Goal: Task Accomplishment & Management: Manage account settings

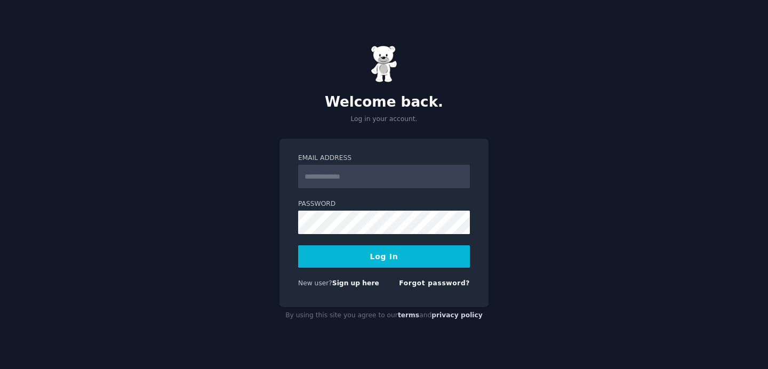
click at [0, 369] on com-1password-button at bounding box center [0, 369] width 0 height 0
type input "**********"
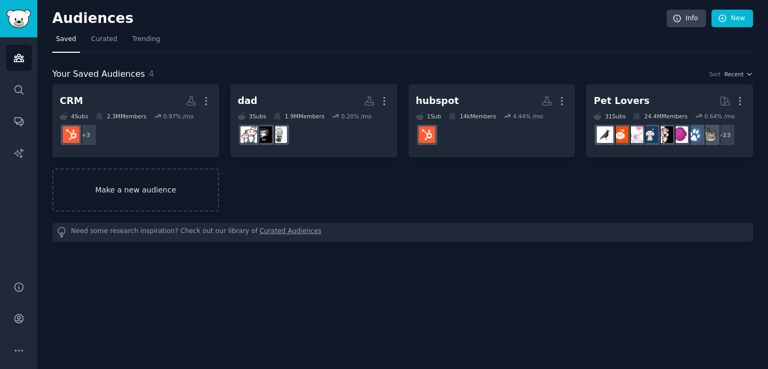
click at [181, 198] on link "Make a new audience" at bounding box center [135, 190] width 167 height 43
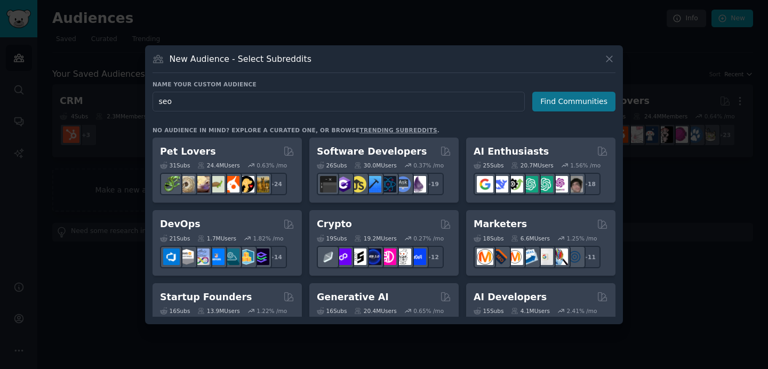
type input "seo"
click at [565, 97] on button "Find Communities" at bounding box center [573, 102] width 83 height 20
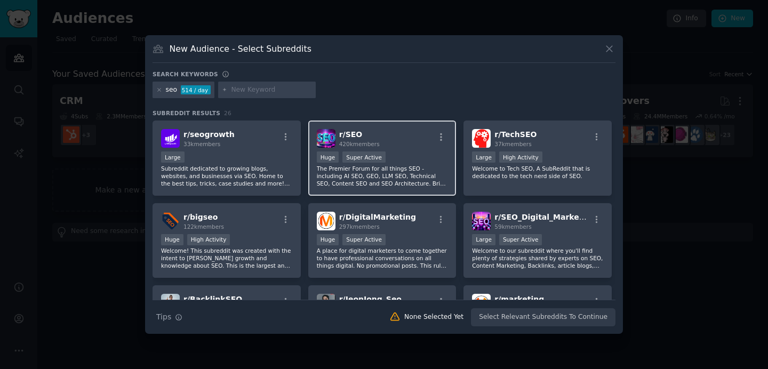
click at [387, 177] on p "The Premier Forum for all things SEO - including AI SEO, GEO, LLM SEO, Technica…" at bounding box center [382, 176] width 131 height 22
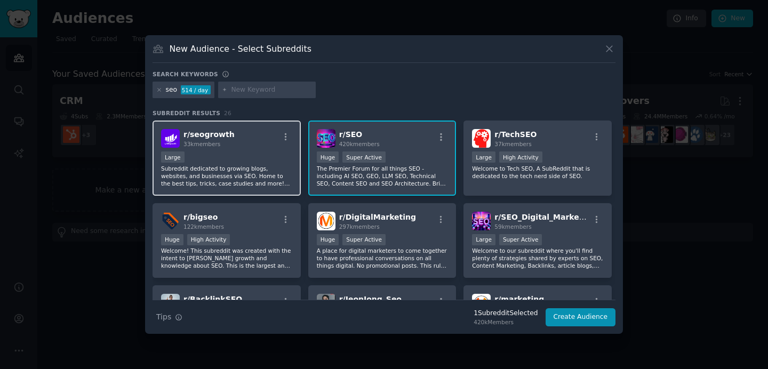
click at [255, 177] on p "Subreddit dedicated to growing blogs, websites, and businesses via SEO. Home to…" at bounding box center [226, 176] width 131 height 22
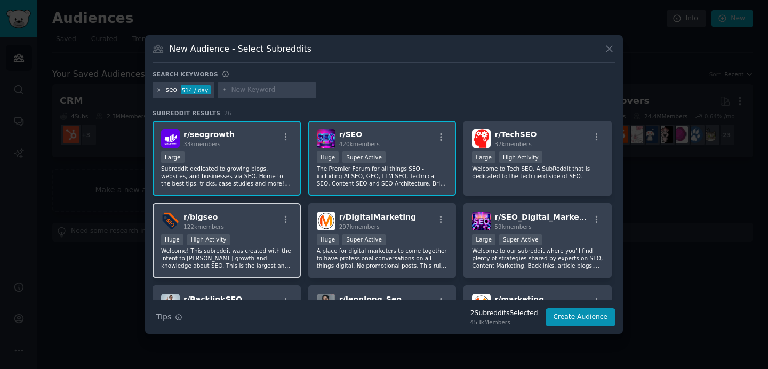
click at [254, 229] on div "r/ bigseo 122k members" at bounding box center [226, 221] width 131 height 19
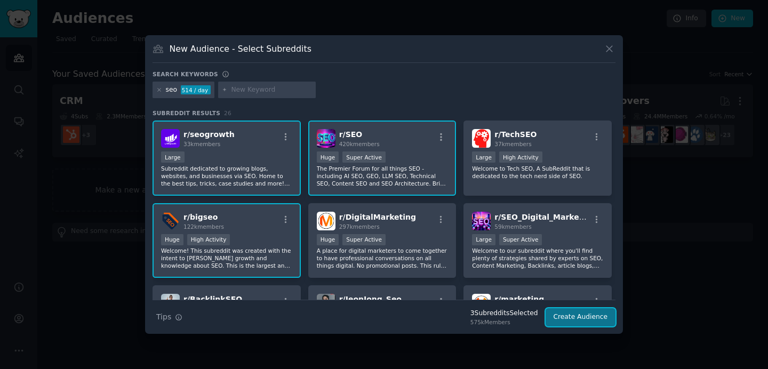
click at [601, 311] on button "Create Audience" at bounding box center [581, 317] width 70 height 18
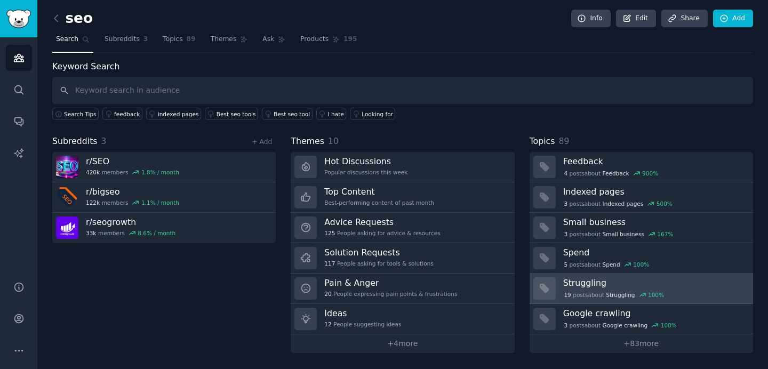
click at [694, 283] on h3 "Struggling" at bounding box center [654, 282] width 182 height 11
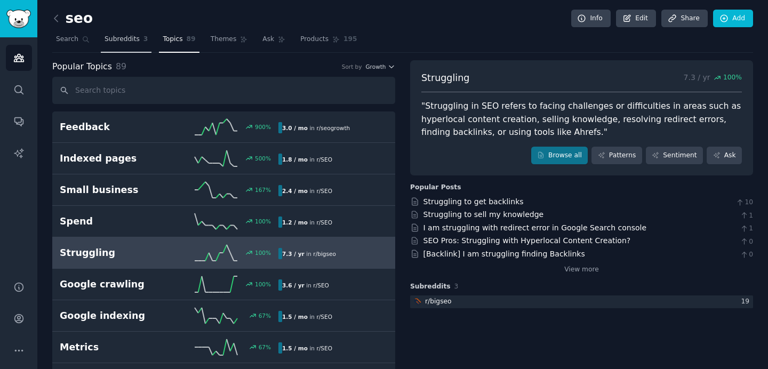
click at [129, 39] on span "Subreddits" at bounding box center [122, 40] width 35 height 10
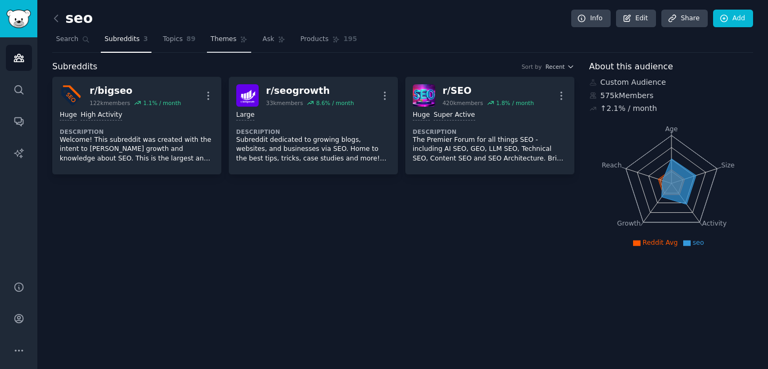
click at [214, 42] on span "Themes" at bounding box center [224, 40] width 26 height 10
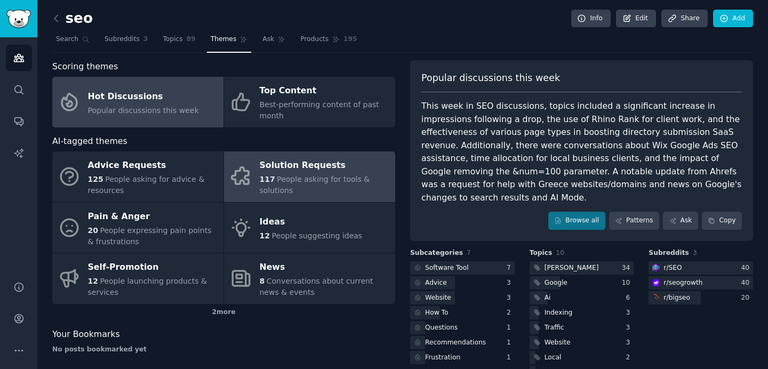
click at [296, 162] on div "Solution Requests" at bounding box center [325, 165] width 130 height 17
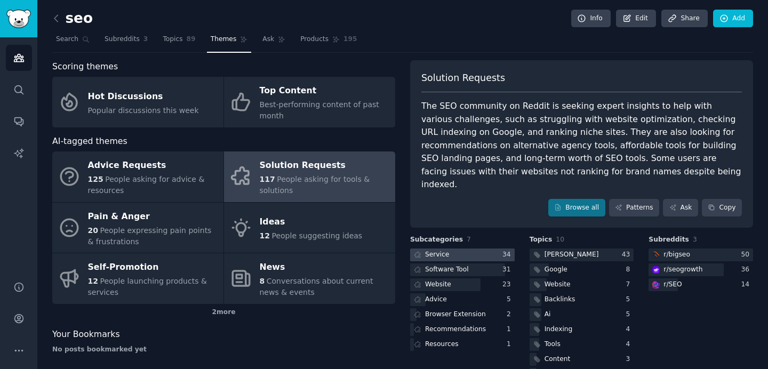
click at [471, 249] on div at bounding box center [462, 255] width 105 height 13
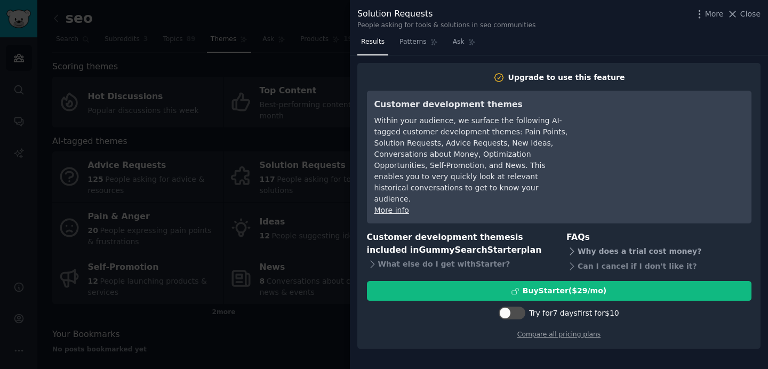
click at [609, 244] on div "Why does a trial cost money?" at bounding box center [658, 251] width 185 height 15
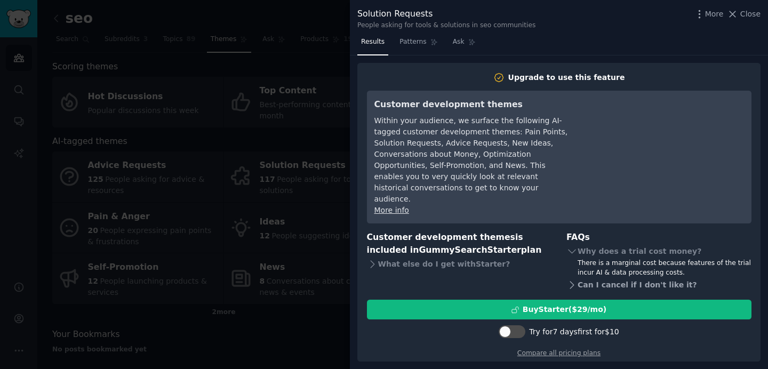
click at [614, 277] on div "Can I cancel if I don't like it?" at bounding box center [658, 284] width 185 height 15
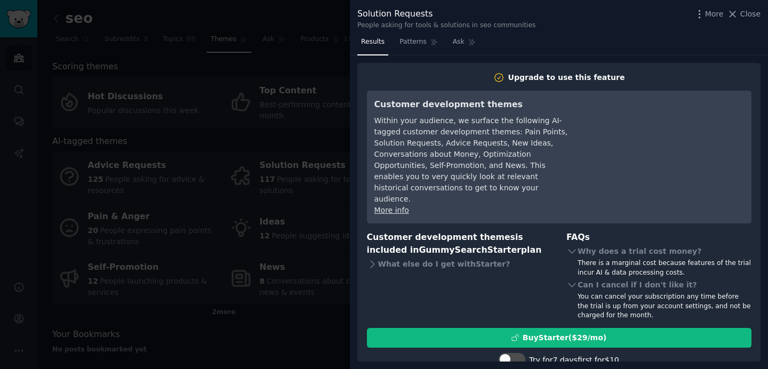
scroll to position [22, 0]
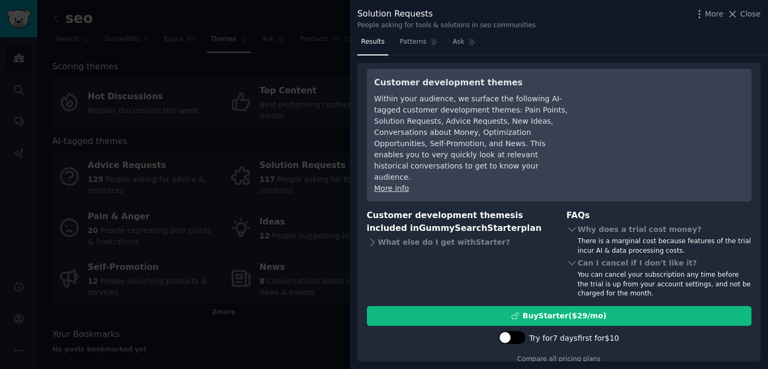
click at [513, 331] on div at bounding box center [512, 337] width 27 height 13
checkbox input "true"
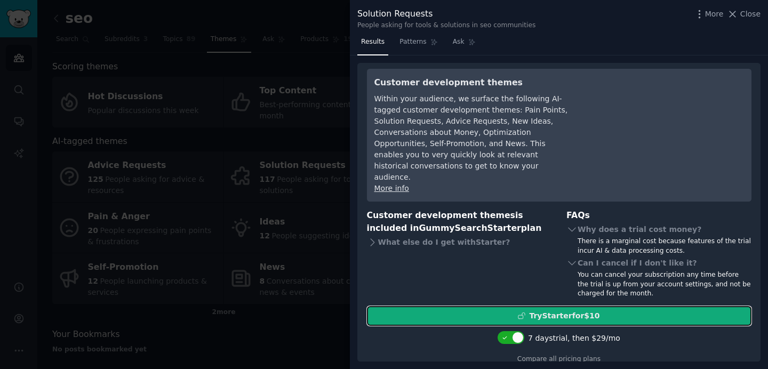
click at [530, 310] on div "Try Starter for $10" at bounding box center [564, 315] width 70 height 11
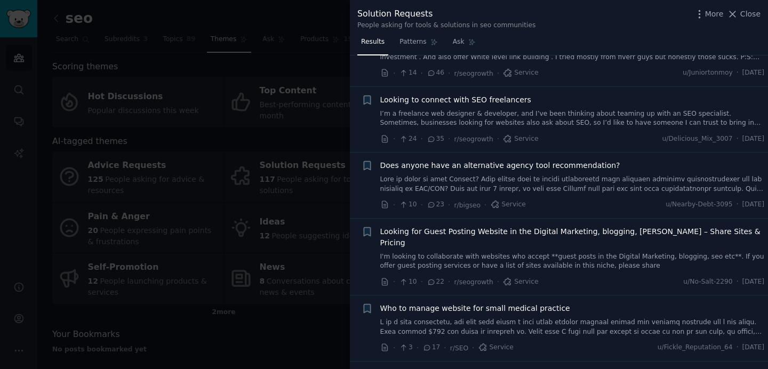
scroll to position [49, 0]
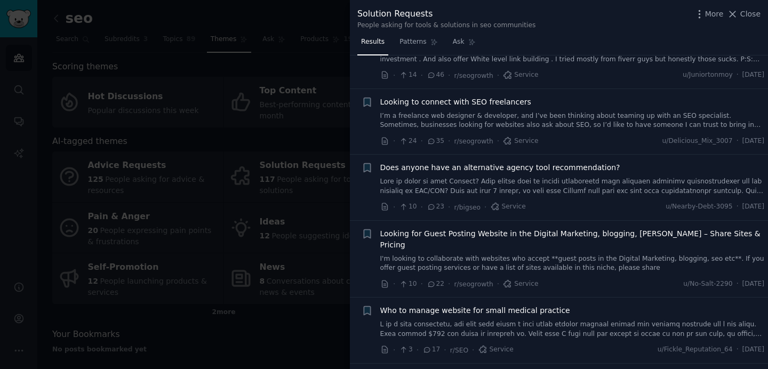
click at [375, 150] on li "+ Looking to connect with SEO freelancers I’m a freelance web designer & develo…" at bounding box center [559, 122] width 418 height 66
click at [288, 124] on div at bounding box center [384, 184] width 768 height 369
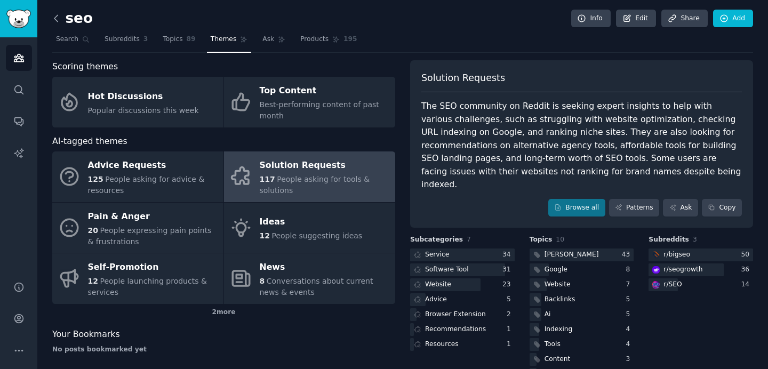
click at [55, 15] on icon at bounding box center [56, 18] width 11 height 11
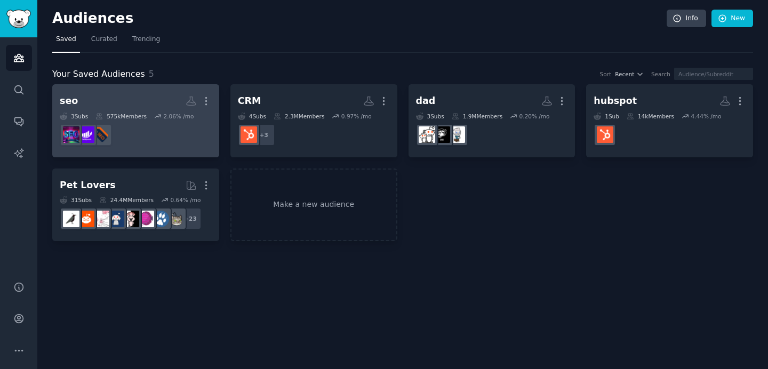
click at [135, 111] on div "seo More 3 Sub s 575k Members 2.06 % /mo" at bounding box center [136, 121] width 152 height 58
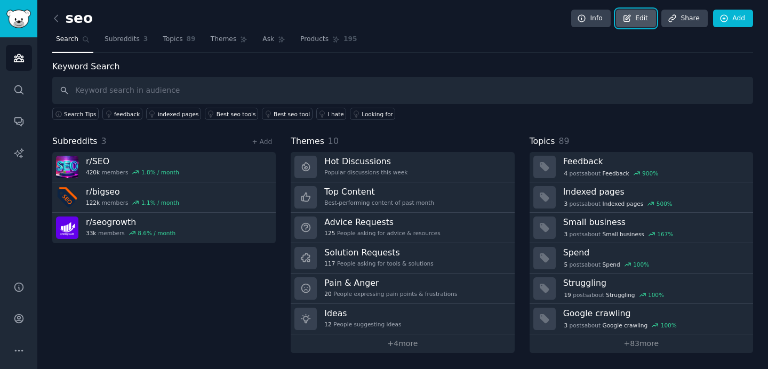
click at [635, 19] on link "Edit" at bounding box center [636, 19] width 40 height 18
click at [264, 140] on link "+ Add" at bounding box center [262, 141] width 20 height 7
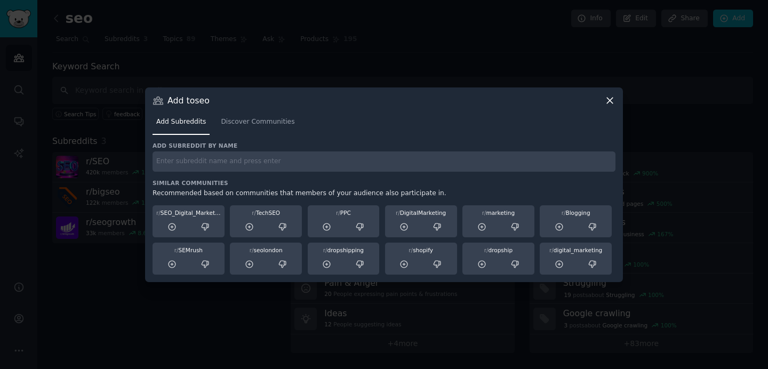
click at [341, 168] on input "text" at bounding box center [384, 161] width 463 height 21
type input "aeo"
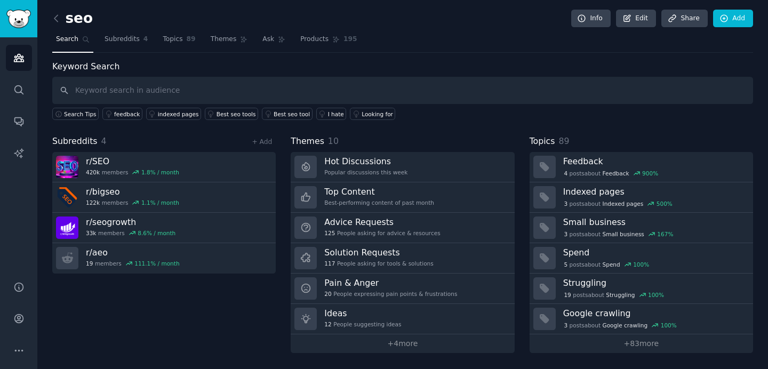
click at [186, 274] on div "Subreddits 4 + Add r/ SEO 420k members 1.8 % / month r/ bigseo 122k members 1.1…" at bounding box center [163, 244] width 223 height 218
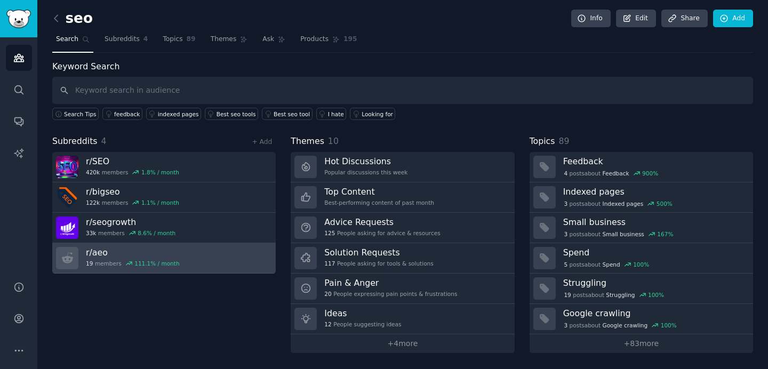
click at [204, 259] on link "r/ aeo 19 members 111.1 % / month" at bounding box center [163, 258] width 223 height 30
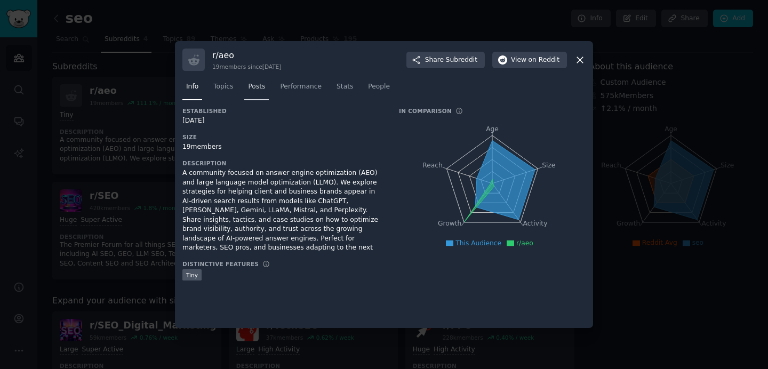
click at [252, 88] on span "Posts" at bounding box center [256, 87] width 17 height 10
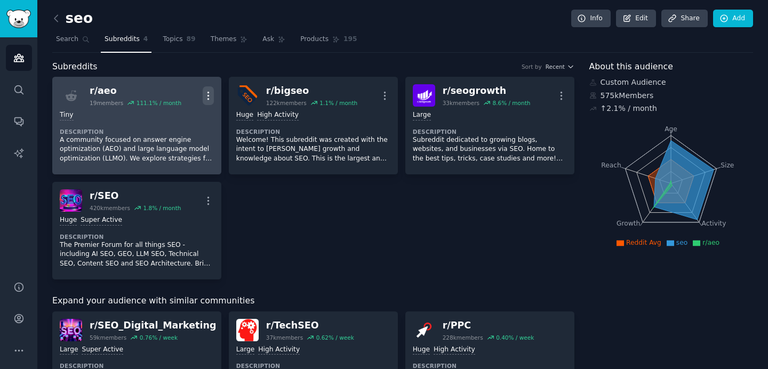
click at [207, 92] on icon "button" at bounding box center [207, 95] width 1 height 7
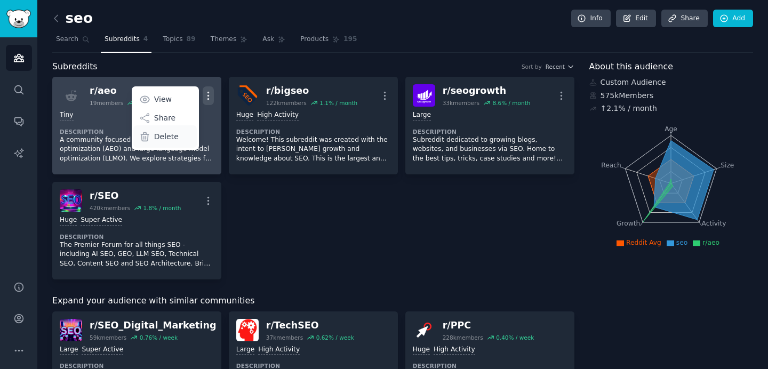
click at [169, 133] on p "Delete" at bounding box center [166, 136] width 25 height 11
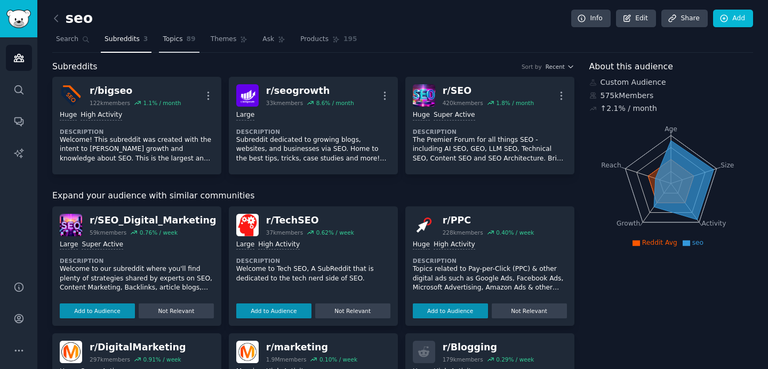
click at [178, 44] on link "Topics 89" at bounding box center [179, 42] width 40 height 22
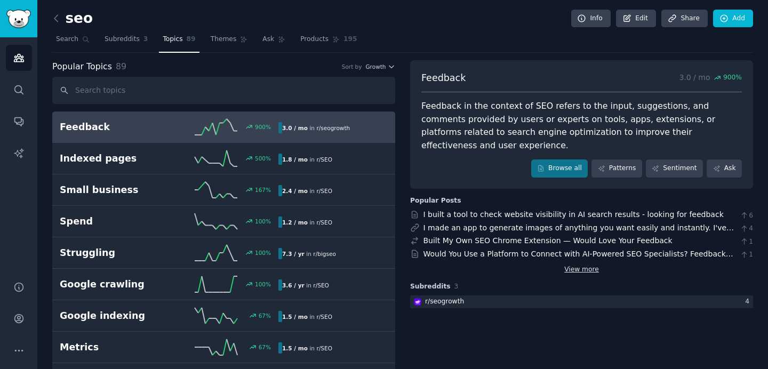
click at [584, 265] on link "View more" at bounding box center [581, 270] width 35 height 10
click at [244, 44] on link "Themes" at bounding box center [229, 42] width 45 height 22
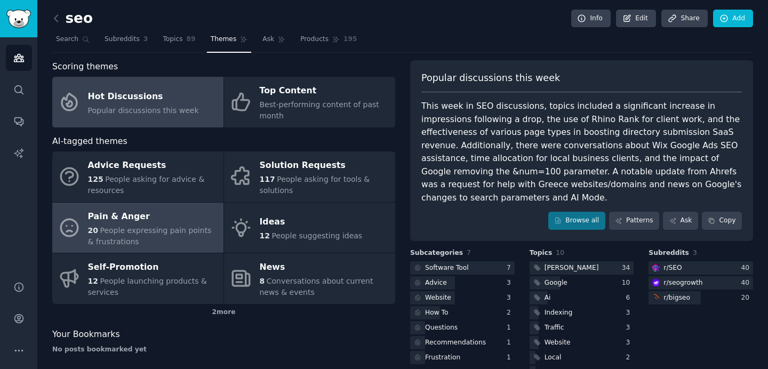
click at [181, 241] on div "20 People expressing pain points & frustrations" at bounding box center [153, 236] width 130 height 22
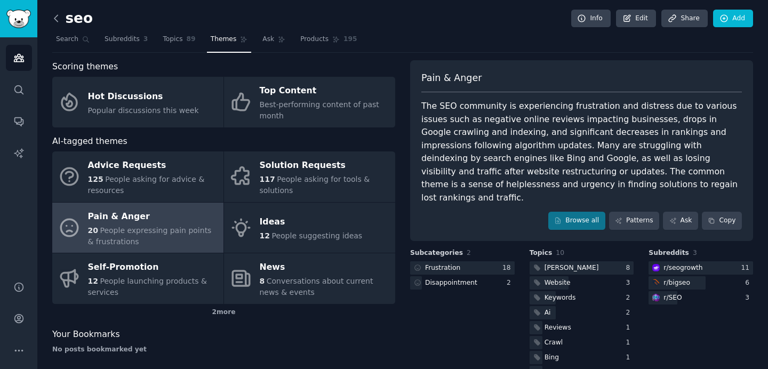
click at [53, 20] on icon at bounding box center [56, 18] width 11 height 11
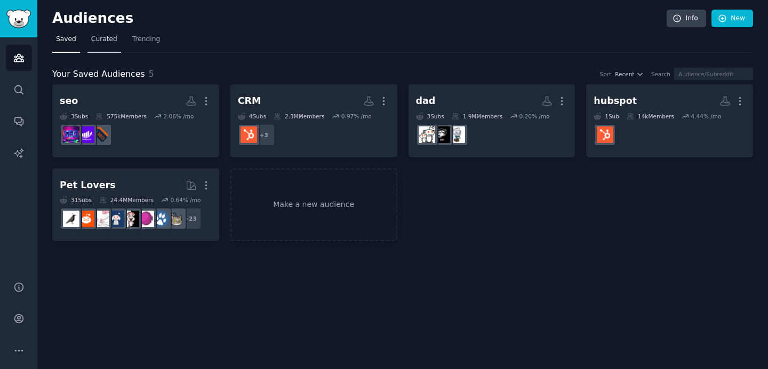
click at [104, 34] on link "Curated" at bounding box center [104, 42] width 34 height 22
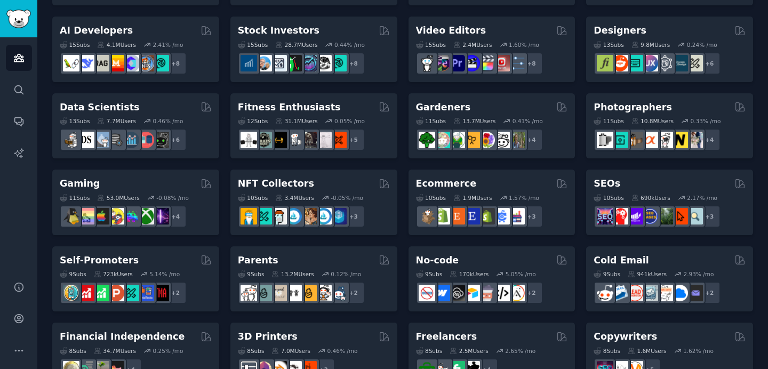
scroll to position [222, 0]
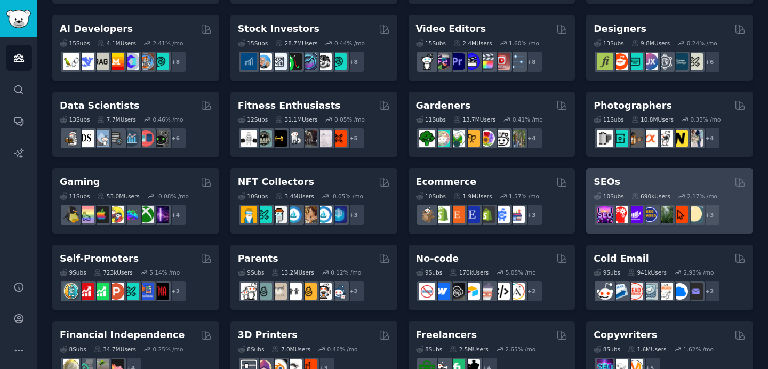
click at [629, 176] on div "SEOs" at bounding box center [670, 181] width 152 height 13
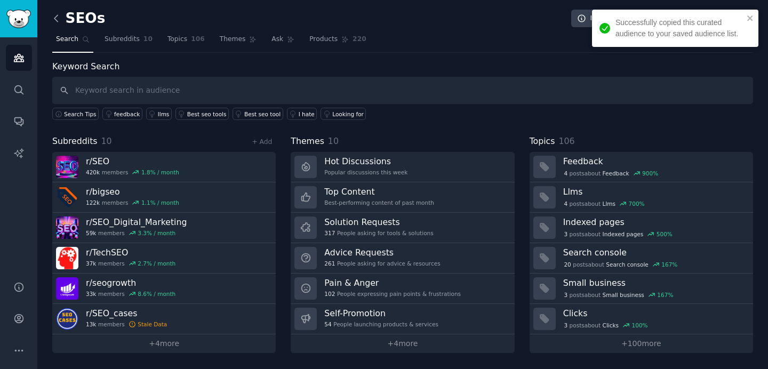
click at [57, 18] on icon at bounding box center [56, 18] width 11 height 11
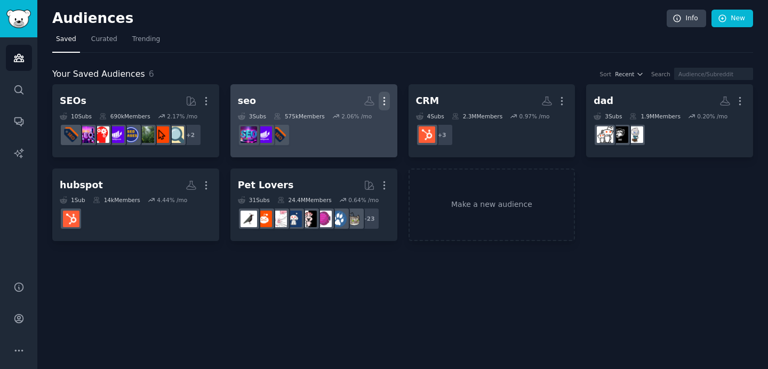
click at [382, 99] on icon "button" at bounding box center [384, 100] width 11 height 11
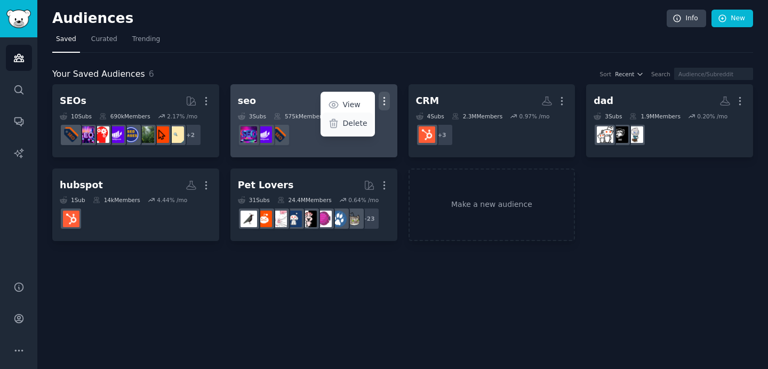
click at [364, 124] on p "Delete" at bounding box center [355, 123] width 25 height 11
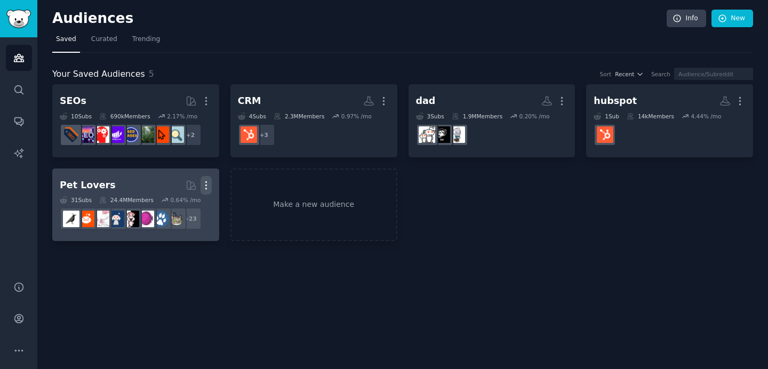
click at [206, 185] on icon "button" at bounding box center [205, 184] width 1 height 7
click at [188, 206] on p "Delete" at bounding box center [177, 207] width 25 height 11
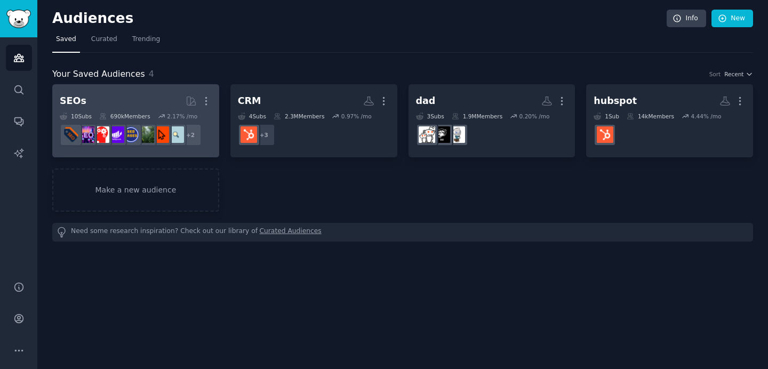
click at [133, 102] on h2 "SEOs Curated by GummySearch More" at bounding box center [136, 101] width 152 height 19
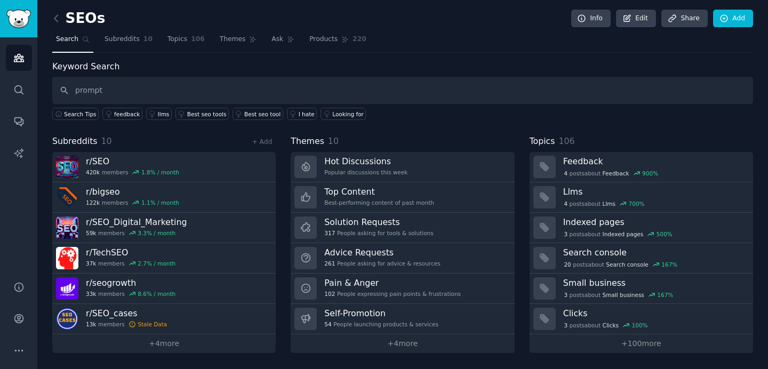
type input "prompt"
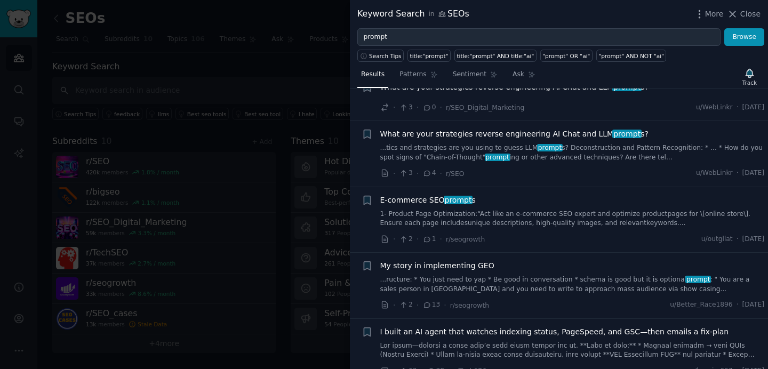
scroll to position [748, 0]
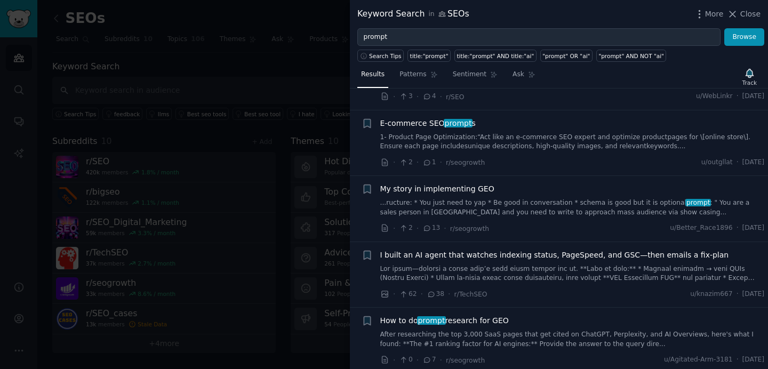
click at [463, 320] on span "How to do prompt research for GEO" at bounding box center [444, 320] width 129 height 11
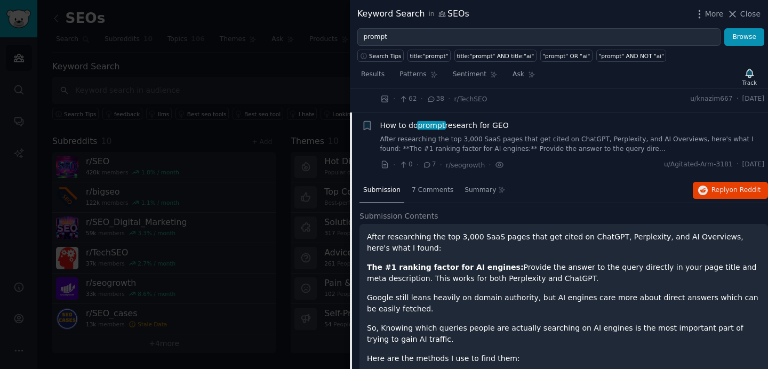
scroll to position [946, 0]
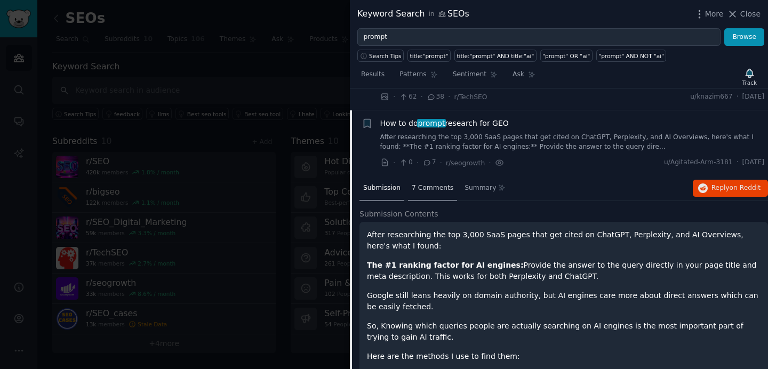
click at [425, 197] on div "7 Comments" at bounding box center [432, 189] width 49 height 26
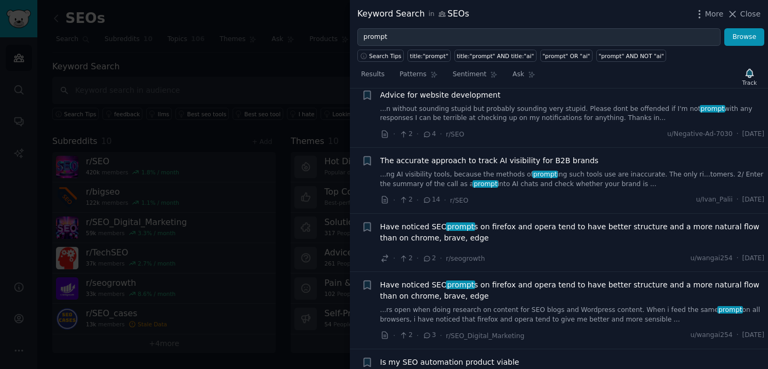
scroll to position [1385, 0]
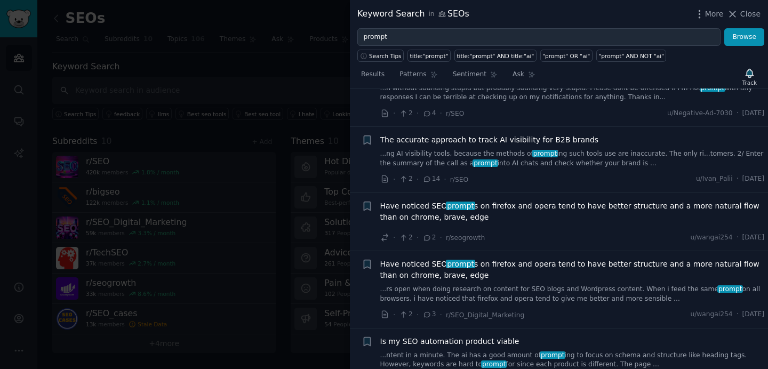
click at [587, 165] on link "...ng AI visibility tools, because the methods of prompt ing such tools use are…" at bounding box center [572, 158] width 385 height 19
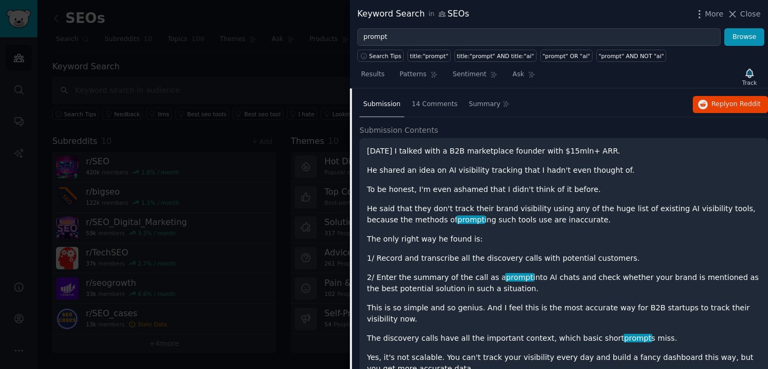
scroll to position [1300, 0]
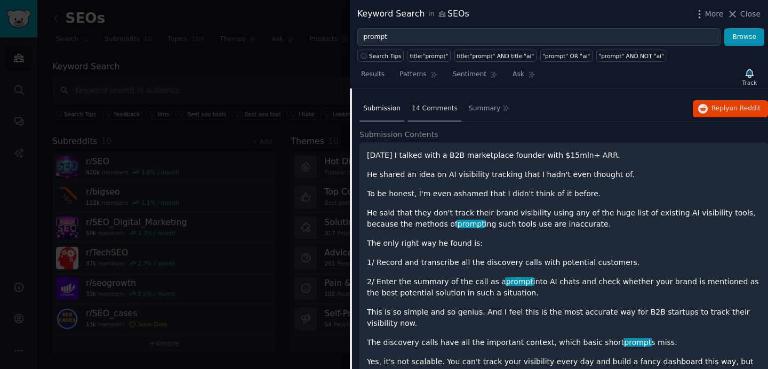
click at [443, 110] on span "14 Comments" at bounding box center [435, 109] width 46 height 10
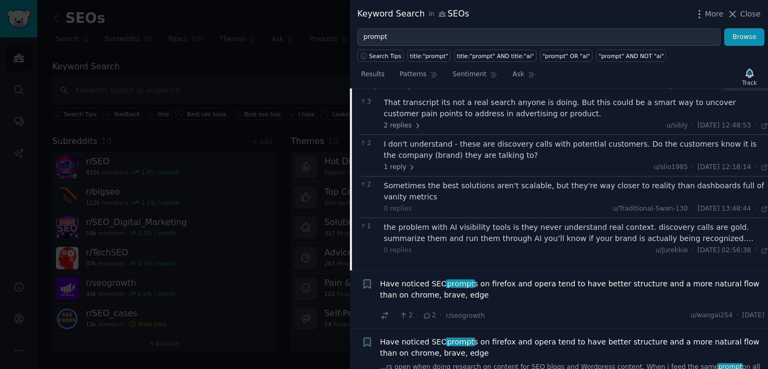
scroll to position [1351, 0]
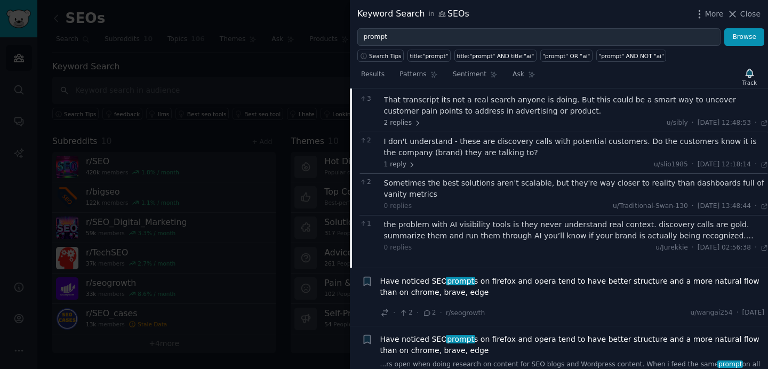
click at [473, 186] on div "Sometimes the best solutions aren't scalable, but they're way closer to reality…" at bounding box center [576, 189] width 385 height 22
click at [483, 186] on div "Sometimes the best solutions aren't scalable, but they're way closer to reality…" at bounding box center [576, 189] width 385 height 22
click at [473, 235] on div "the problem with AI visibility tools is they never understand real context. dis…" at bounding box center [576, 230] width 385 height 22
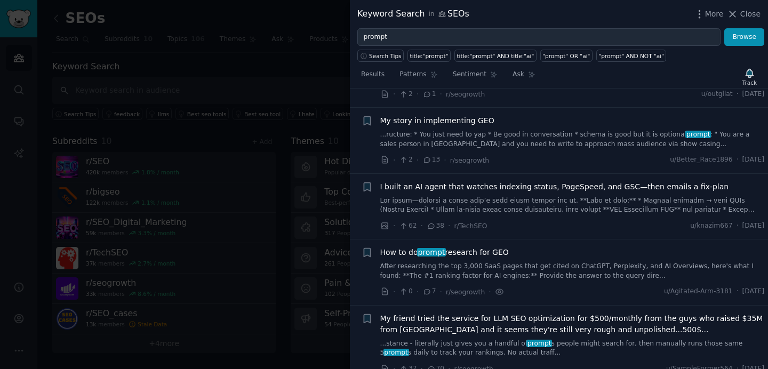
scroll to position [813, 0]
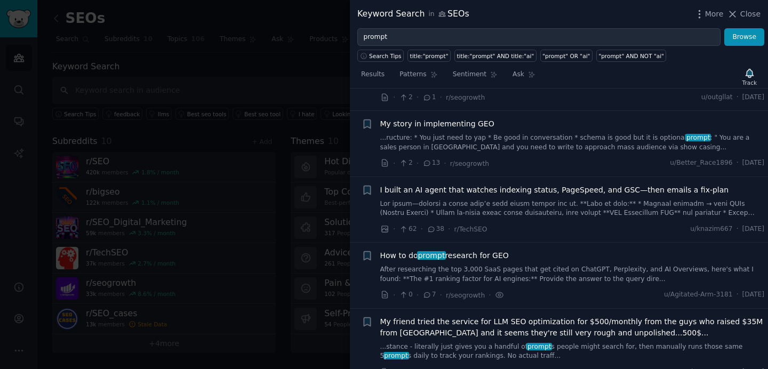
drag, startPoint x: 510, startPoint y: 257, endPoint x: 377, endPoint y: 258, distance: 133.9
click at [377, 258] on div "+ How to do prompt research for GEO After researching the top 3,000 SaaS pages …" at bounding box center [563, 275] width 403 height 51
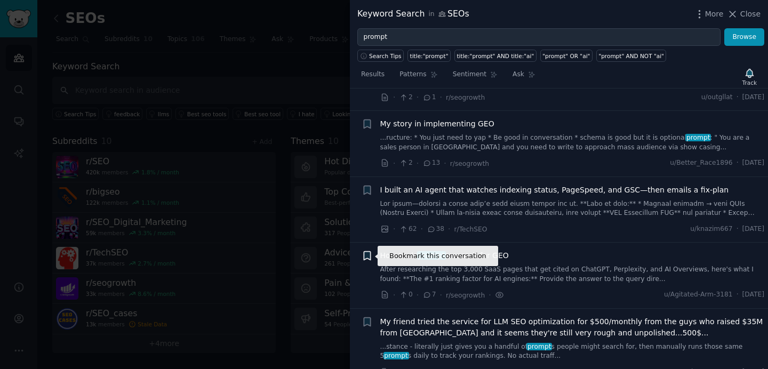
click at [366, 257] on icon "button" at bounding box center [367, 256] width 6 height 9
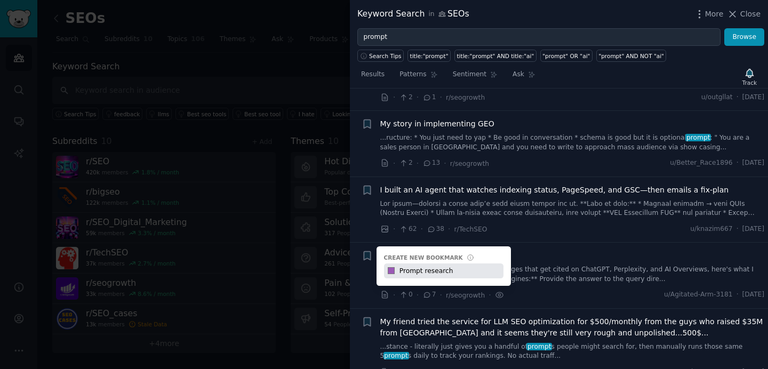
type input "Prompt research"
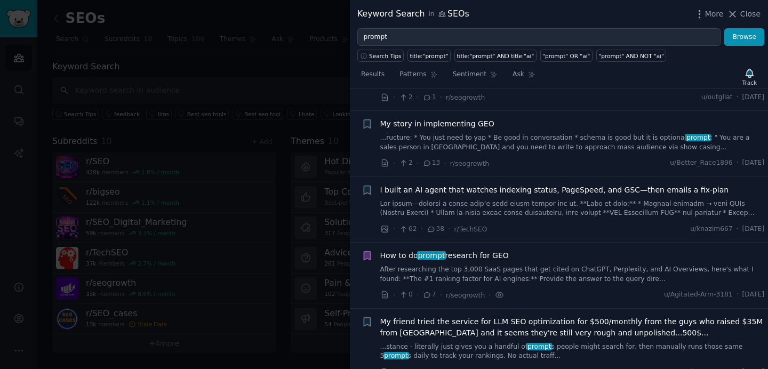
click at [612, 257] on div "How to do prompt research for GEO" at bounding box center [572, 255] width 385 height 11
drag, startPoint x: 514, startPoint y: 253, endPoint x: 375, endPoint y: 254, distance: 139.2
click at [375, 254] on div "Bookmark this conversation How to do prompt research for GEO After researching …" at bounding box center [563, 275] width 403 height 51
copy span "How to do prompt research for GEO"
